Goal: Transaction & Acquisition: Book appointment/travel/reservation

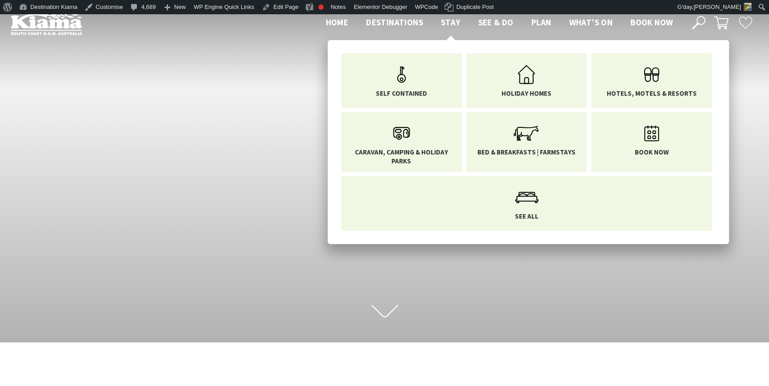
click at [451, 19] on span "Stay" at bounding box center [451, 22] width 20 height 11
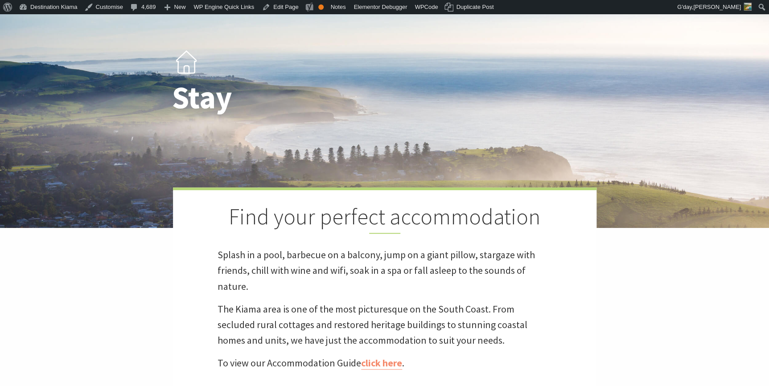
scroll to position [202, 0]
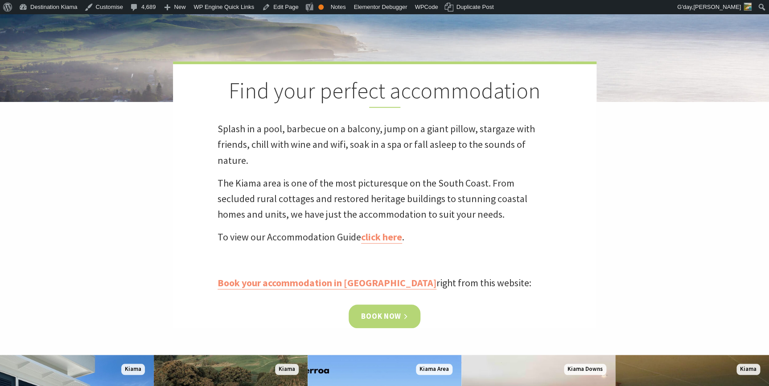
click at [377, 315] on link "Book now" at bounding box center [384, 317] width 72 height 24
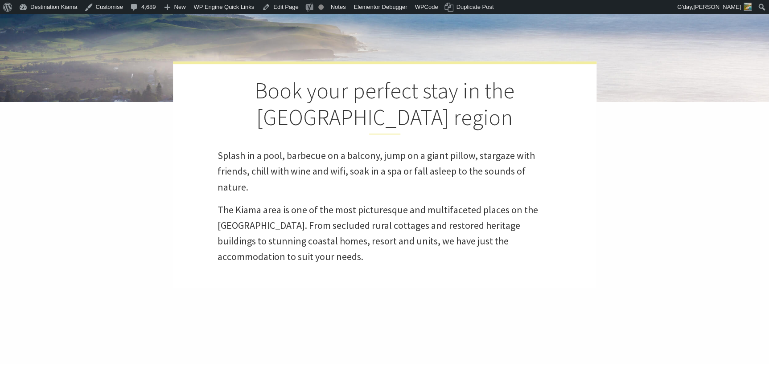
select select "3"
select select "2"
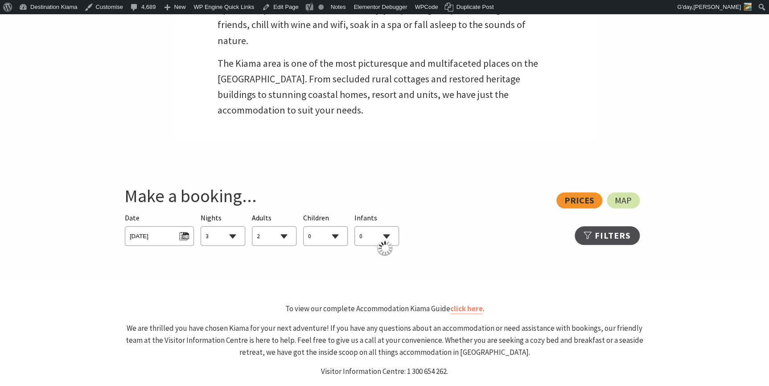
scroll to position [365, 0]
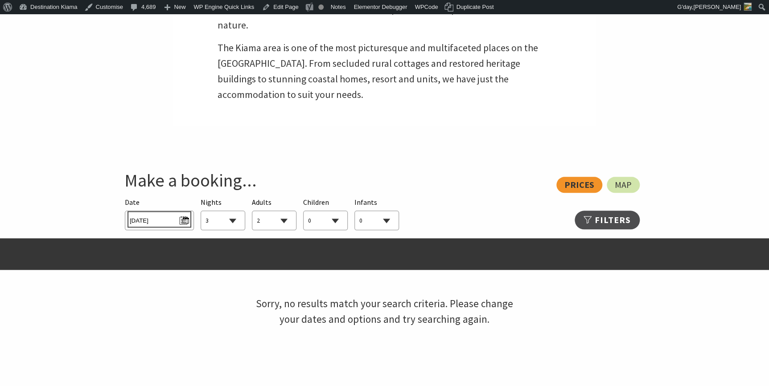
click at [184, 218] on span "Thu 02/10/2025" at bounding box center [159, 219] width 59 height 12
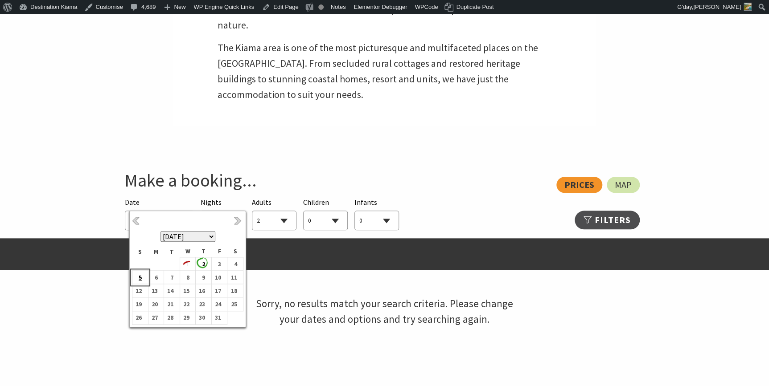
click at [141, 278] on b "5" at bounding box center [138, 278] width 12 height 12
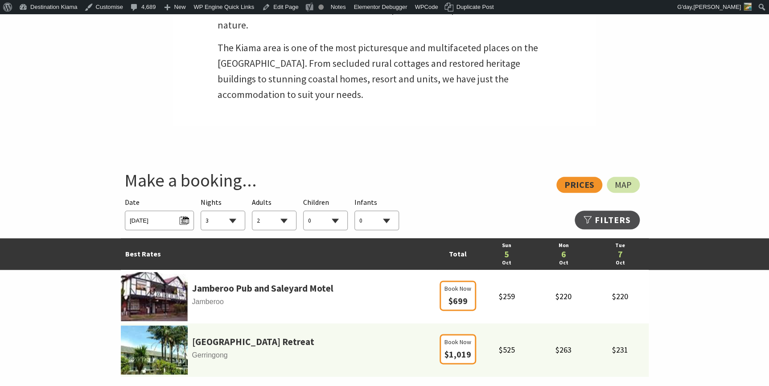
click at [231, 221] on select "1 2 3 4 5 6 7 8 9 10 11 12 13 14 15 16 17 18 19 20 21 22 23 24 25 26 27 28 29 30" at bounding box center [223, 221] width 44 height 20
click at [201, 211] on select "1 2 3 4 5 6 7 8 9 10 11 12 13 14 15 16 17 18 19 20 21 22 23 24 25 26 27 28 29 30" at bounding box center [223, 221] width 44 height 20
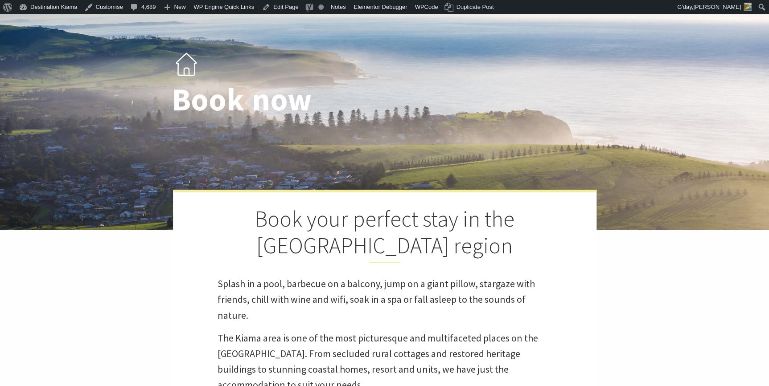
scroll to position [0, 0]
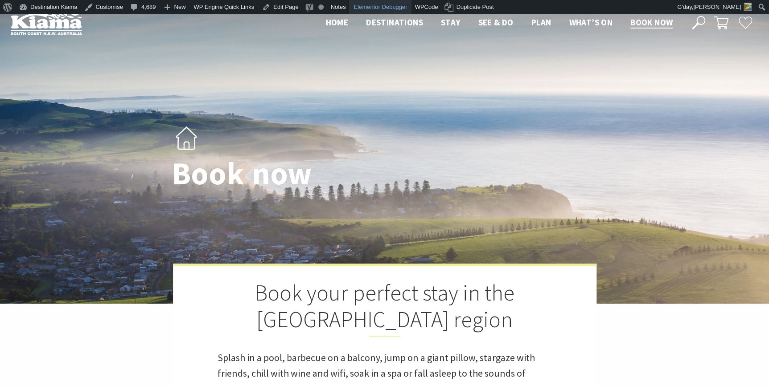
select select "1"
